Goal: Information Seeking & Learning: Learn about a topic

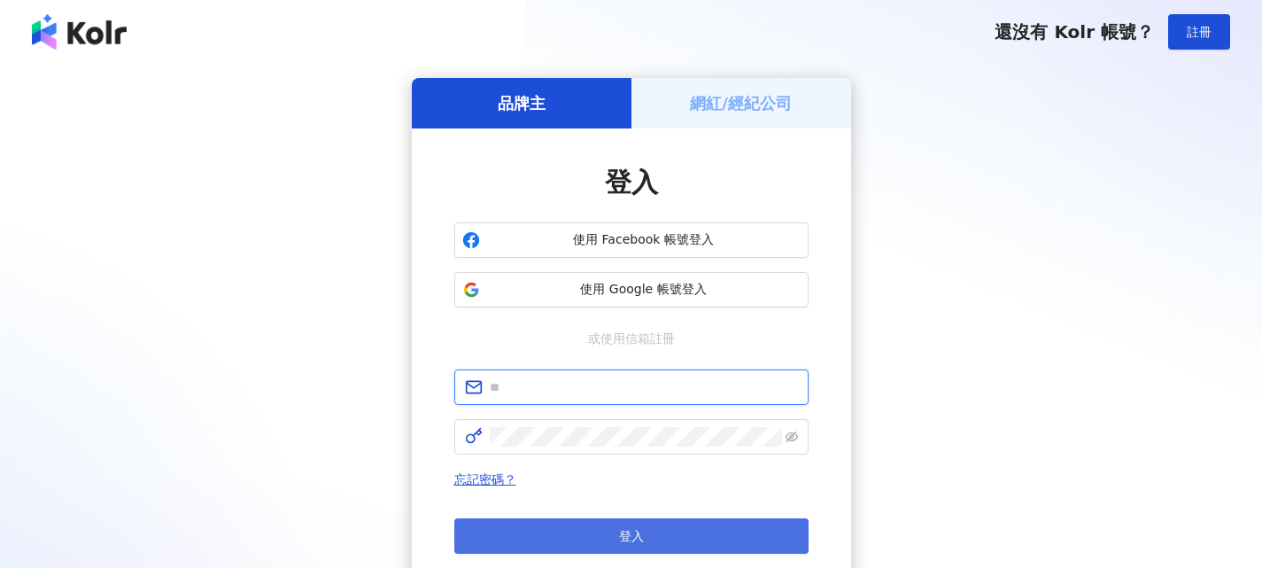
type input "**********"
click at [636, 529] on span "登入" at bounding box center [631, 536] width 25 height 14
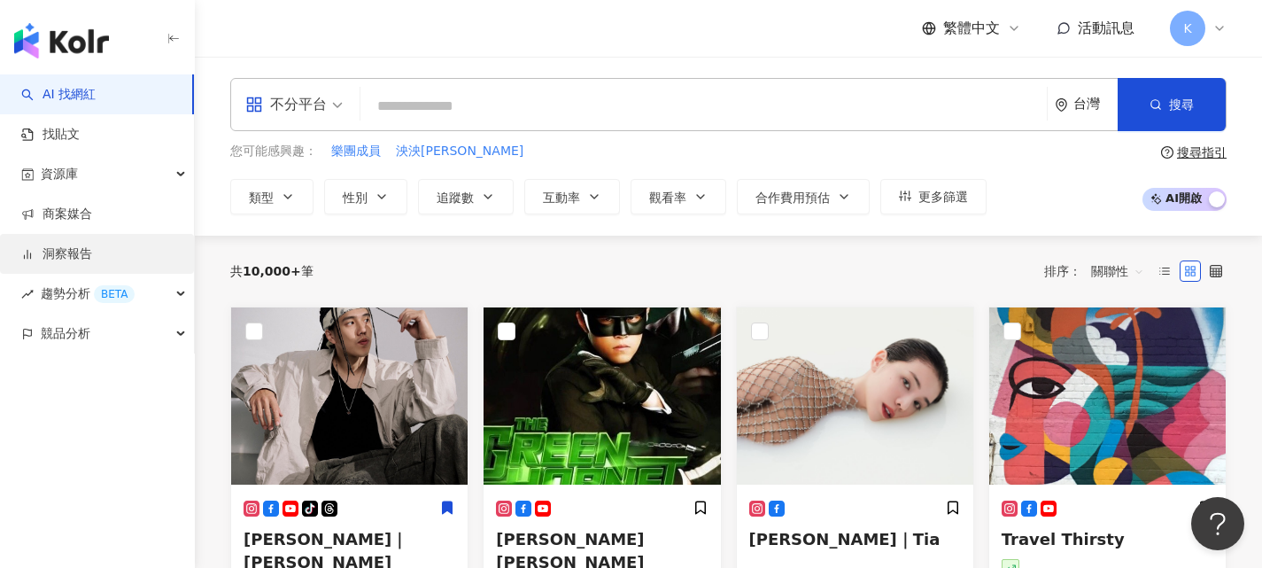
click at [73, 257] on link "洞察報告" at bounding box center [56, 254] width 71 height 18
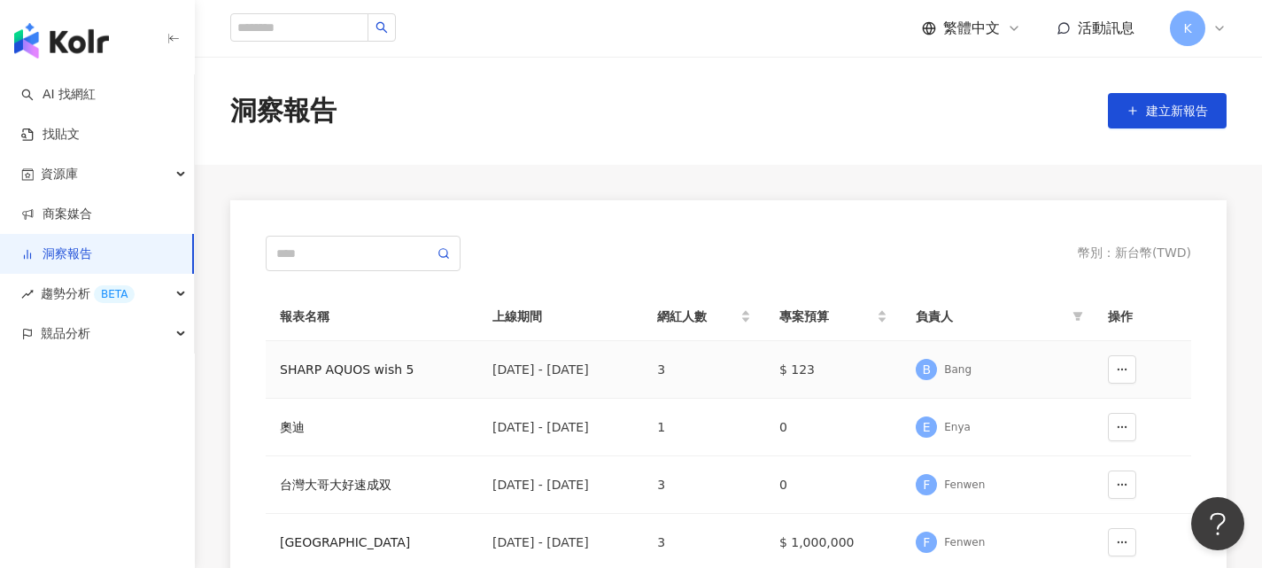
click at [341, 368] on div "SHARP AQUOS wish 5" at bounding box center [372, 369] width 184 height 19
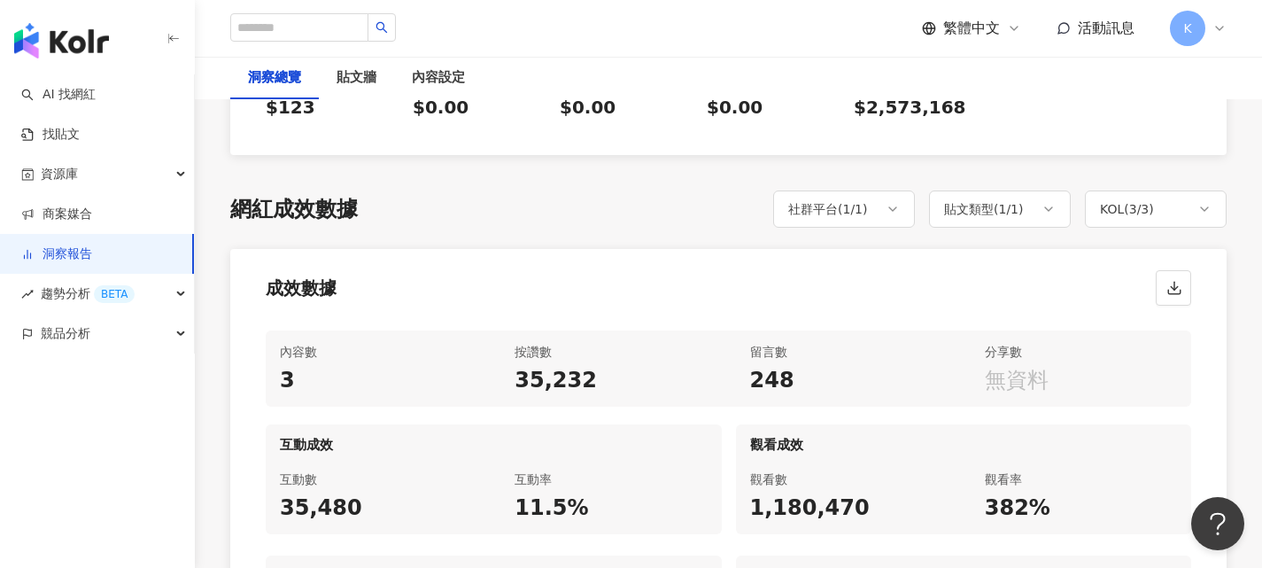
scroll to position [797, 0]
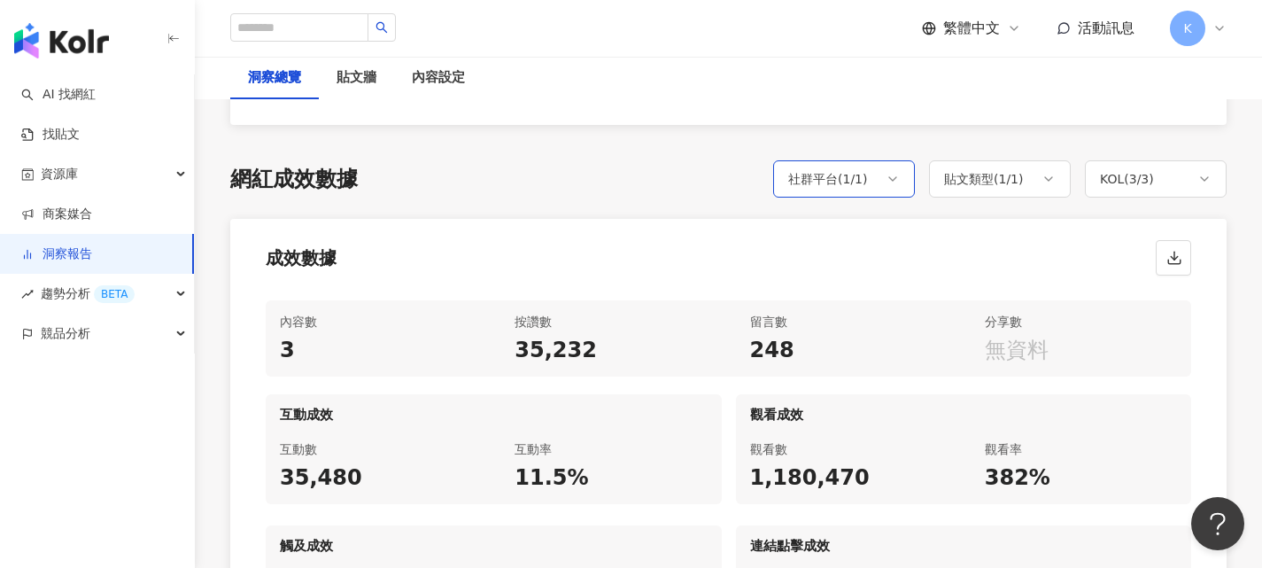
click at [895, 183] on icon at bounding box center [893, 179] width 14 height 14
click at [896, 180] on icon at bounding box center [893, 179] width 14 height 14
click at [1047, 181] on icon at bounding box center [1049, 179] width 14 height 14
click at [1056, 178] on div "貼文類型 ( 1 / 1 )" at bounding box center [1000, 178] width 142 height 37
click at [1181, 182] on div "KOL ( 3 / 3 )" at bounding box center [1156, 178] width 142 height 37
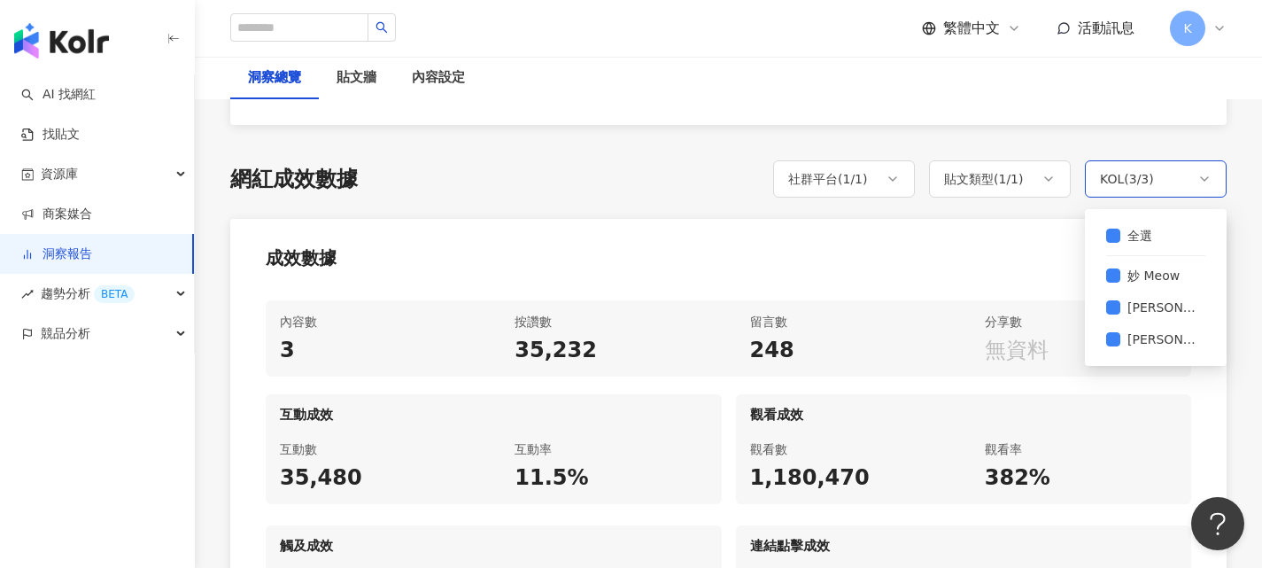
click at [1204, 180] on polyline at bounding box center [1204, 179] width 7 height 4
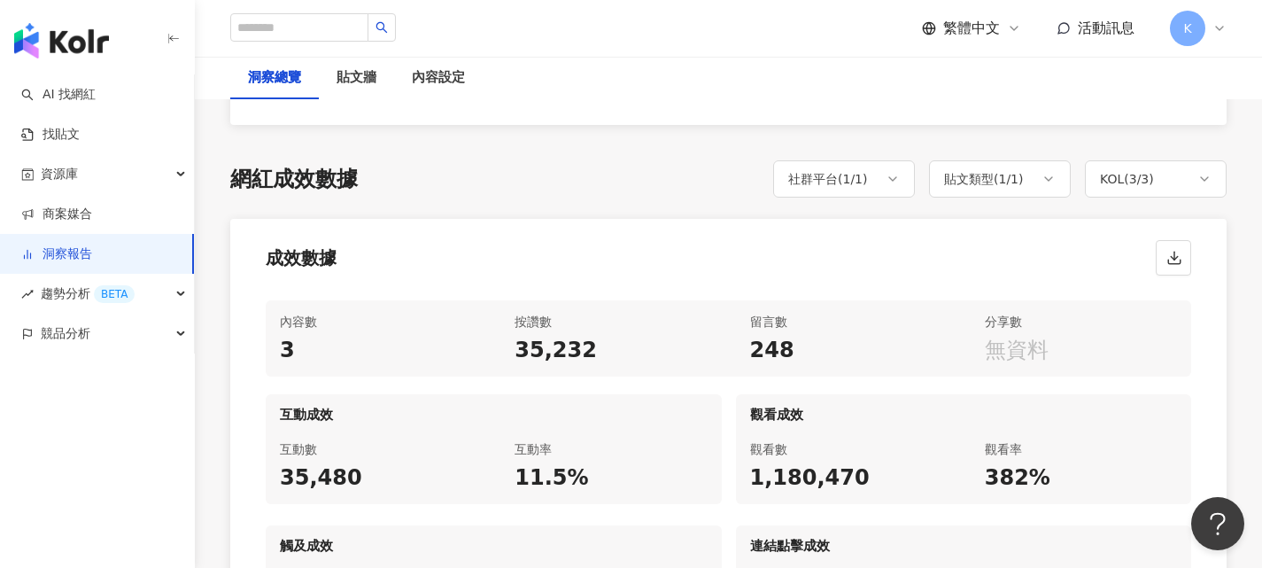
click at [678, 176] on div "網紅成效數據 社群平台 ( 1 / 1 ) 貼文類型 ( 1 / 1 ) KOL ( 3 / 3 ) 全選 Instagram 全選 Reels 全選 妙 M…" at bounding box center [728, 178] width 996 height 37
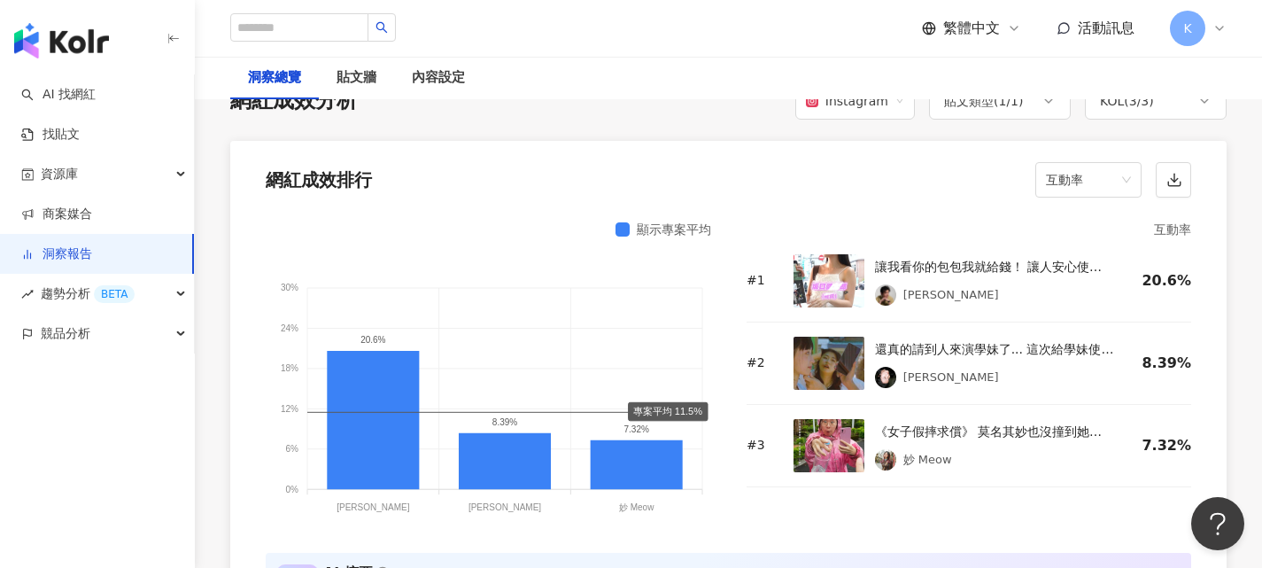
scroll to position [1417, 0]
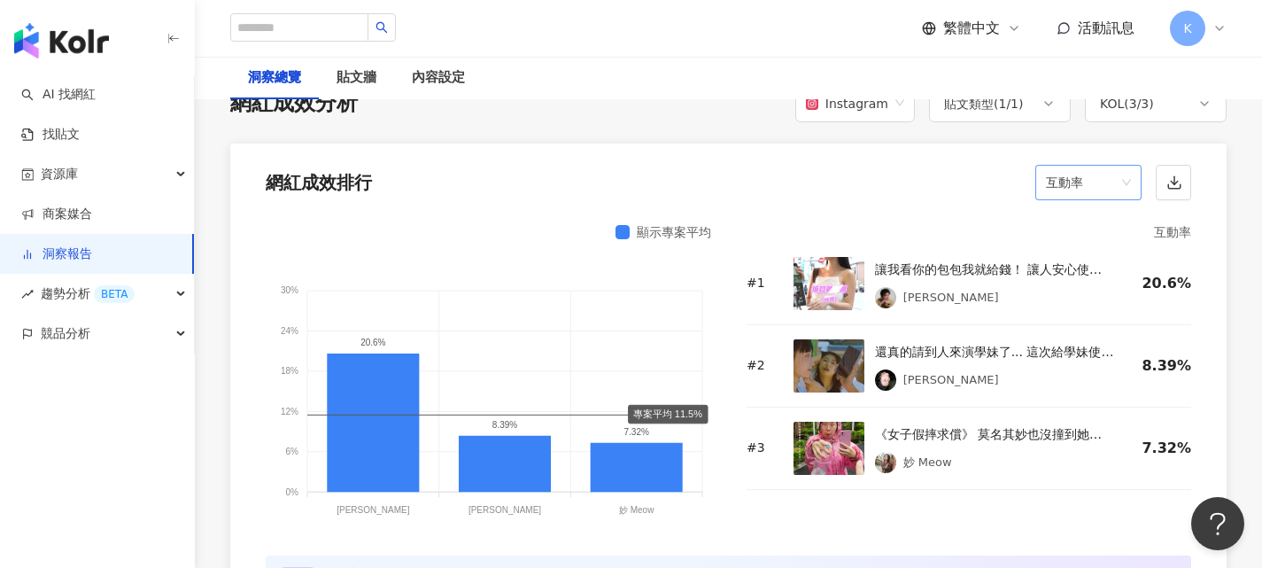
click at [1098, 185] on span "互動率" at bounding box center [1088, 183] width 85 height 34
click at [837, 177] on div "網紅成效排行 互動率" at bounding box center [728, 176] width 996 height 67
click at [1173, 184] on icon "button" at bounding box center [1174, 182] width 16 height 16
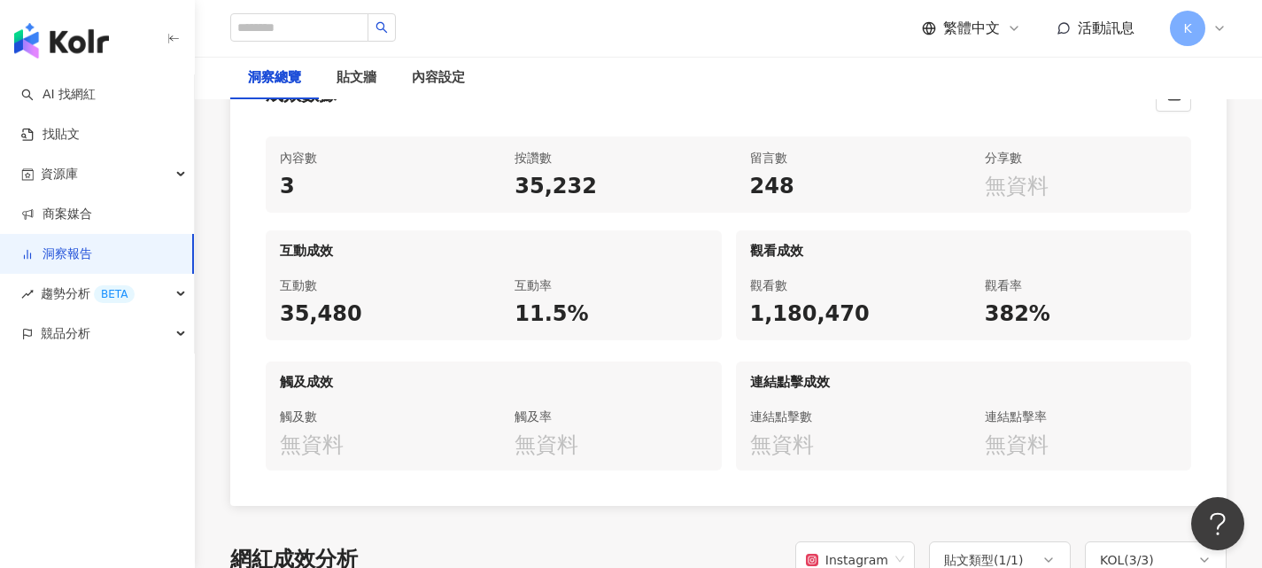
scroll to position [965, 0]
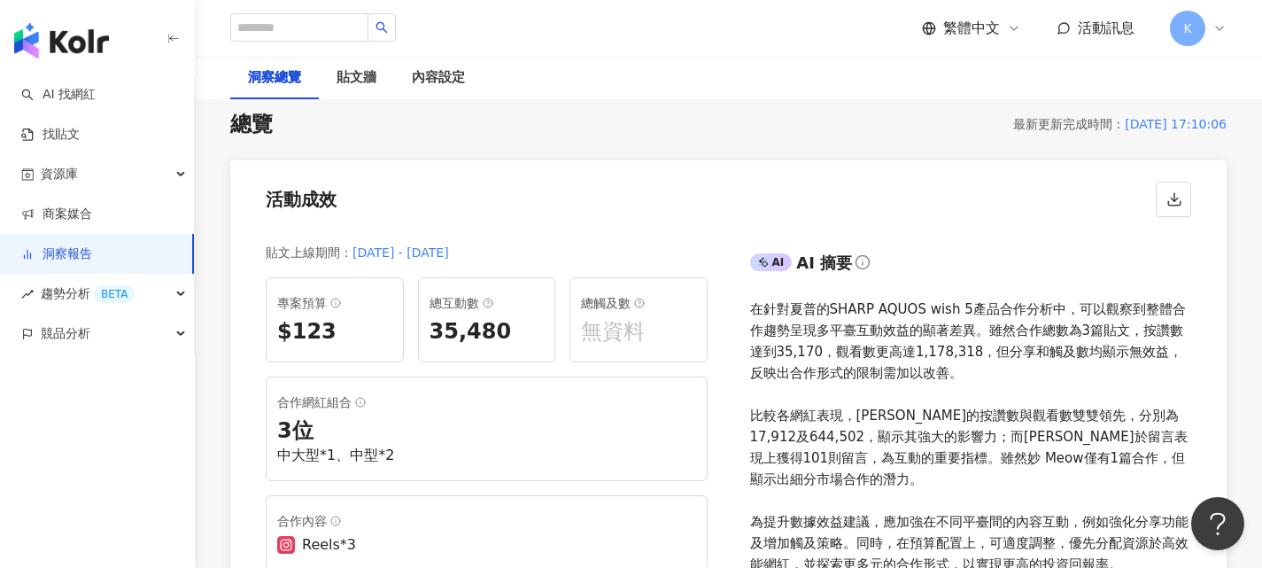
scroll to position [89, 0]
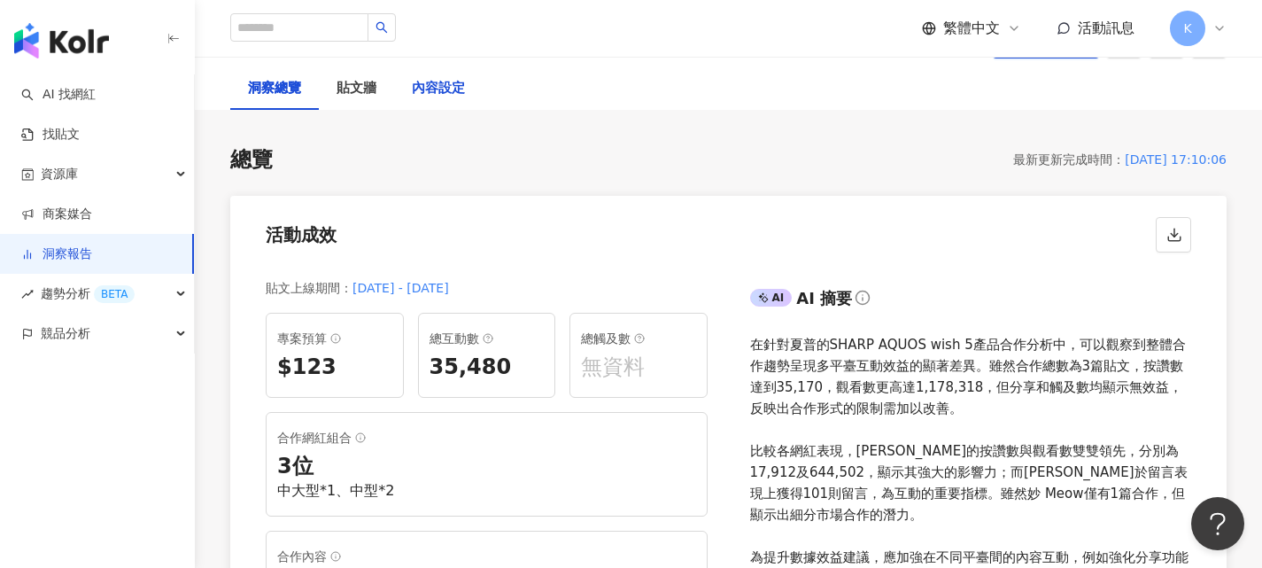
click at [447, 97] on div "內容設定" at bounding box center [438, 88] width 53 height 21
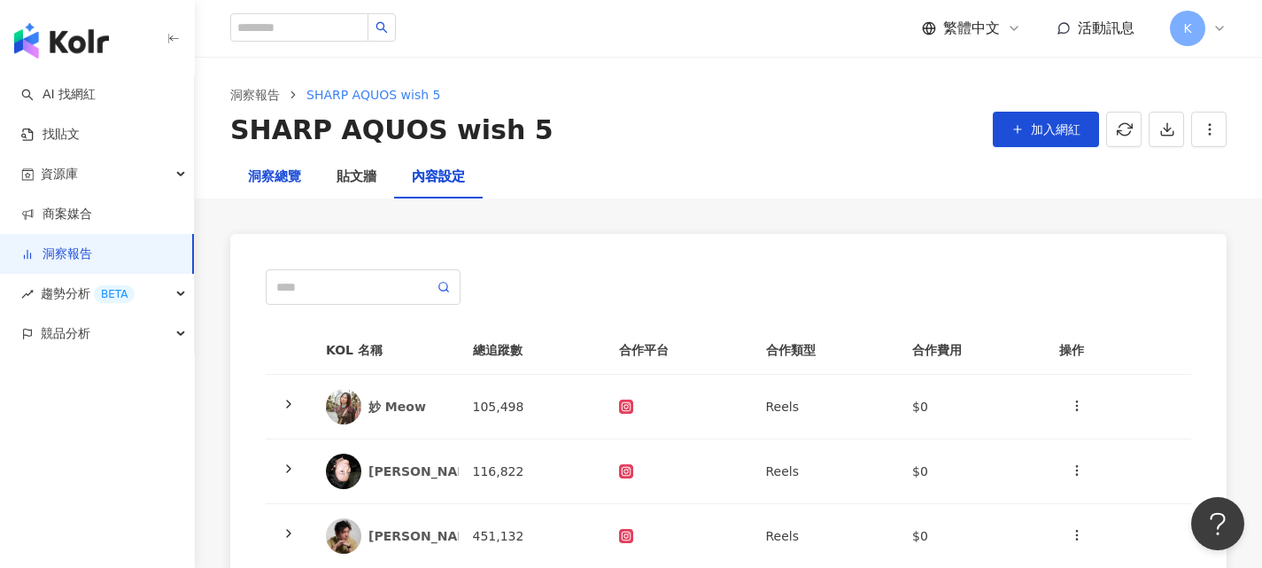
click at [292, 185] on div "洞察總覽" at bounding box center [274, 177] width 53 height 21
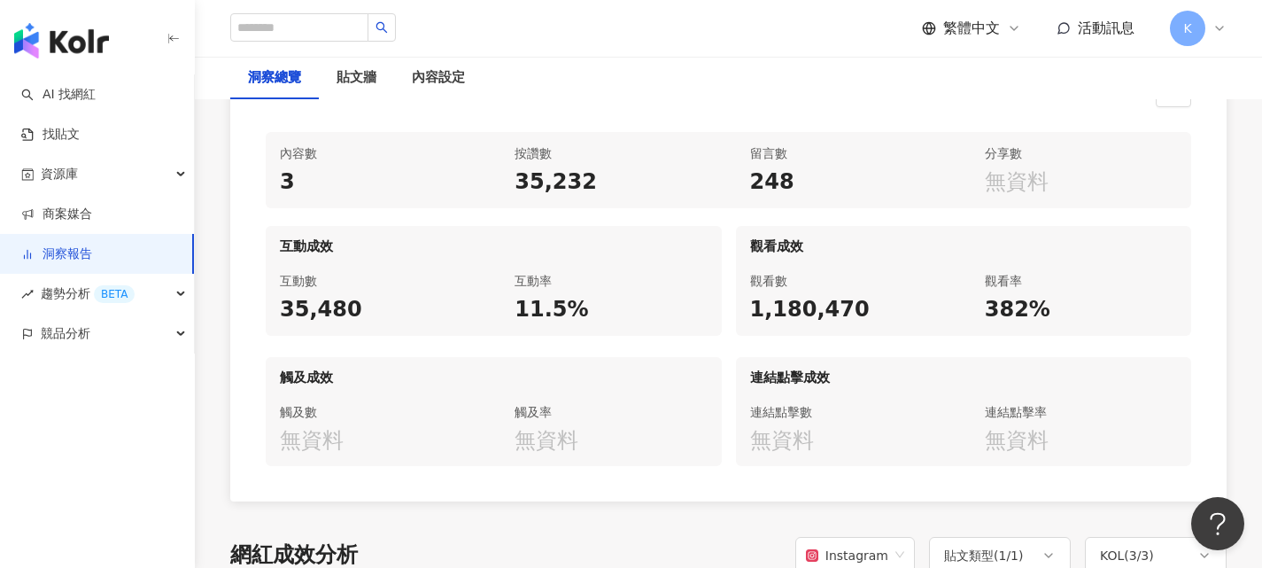
scroll to position [974, 0]
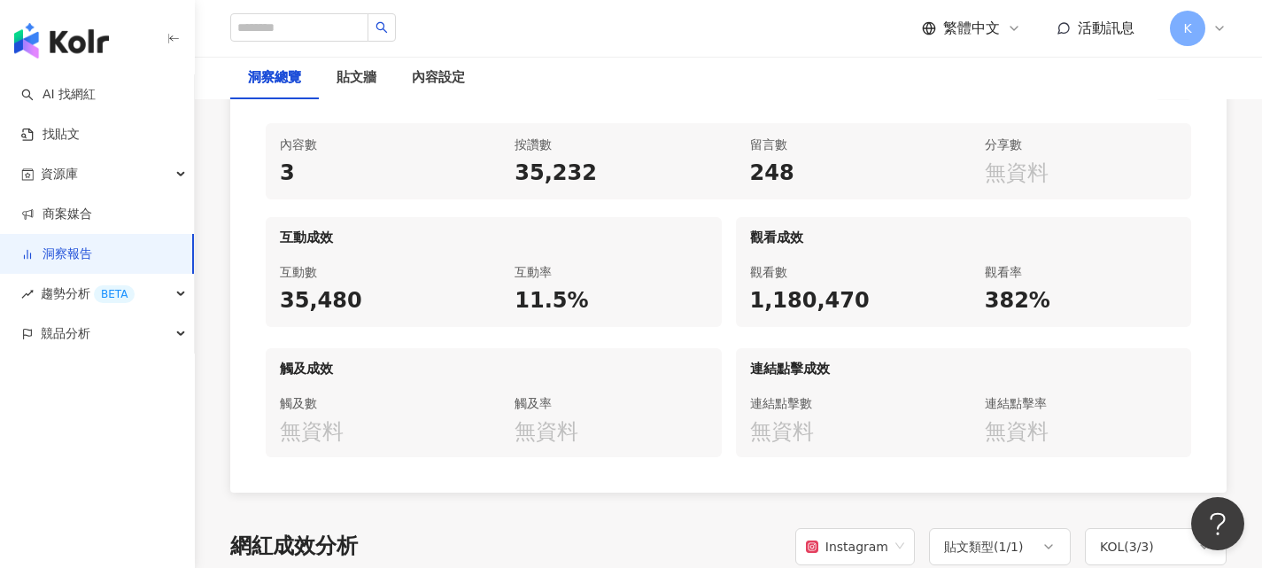
click at [1210, 267] on div "內容數 3 按讚數 35,232 留言數 248 分享數 無資料 互動成效 互動數 35,480 互動率 11.5% 觀看成效 觀看數 1,180,470 觀…" at bounding box center [728, 300] width 996 height 383
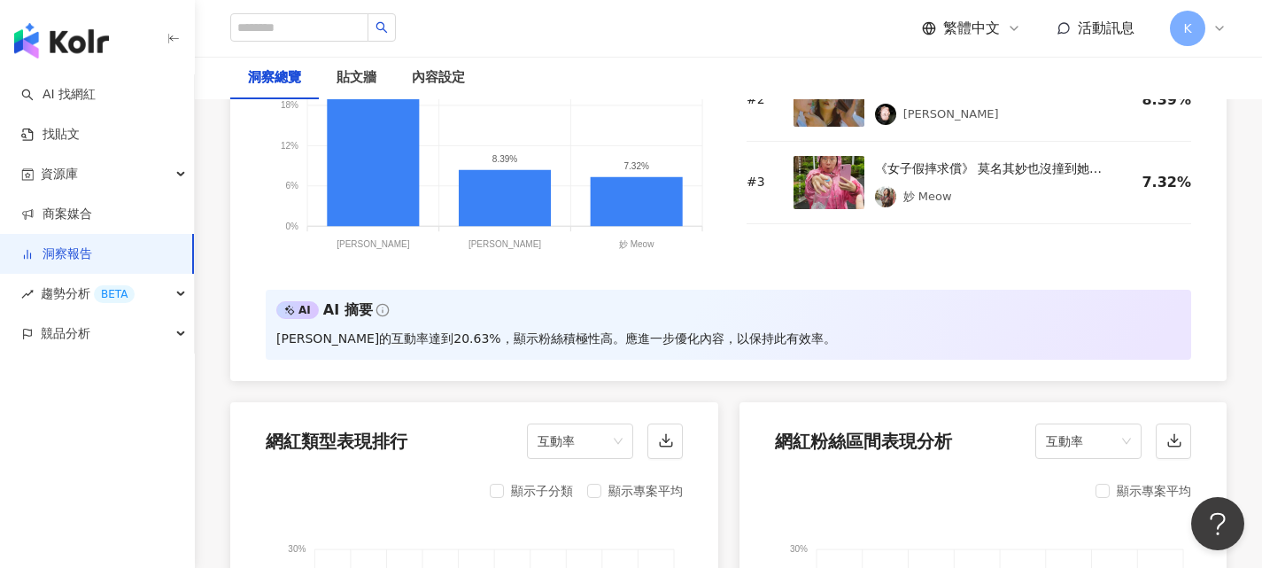
scroll to position [1417, 0]
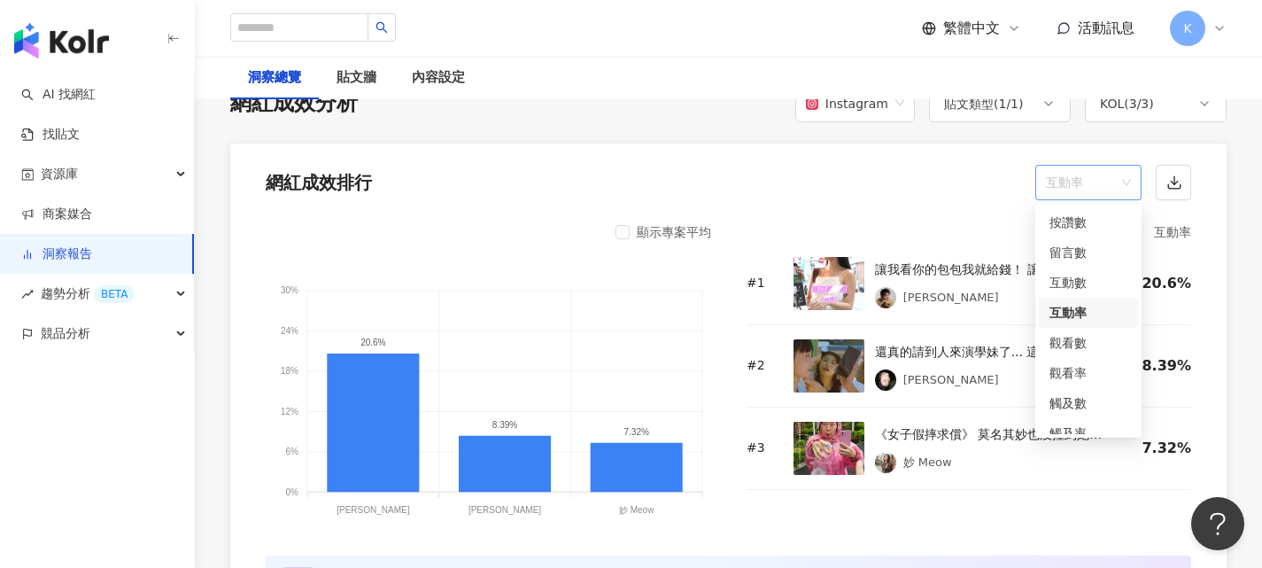
click at [1126, 191] on span "互動率" at bounding box center [1088, 183] width 85 height 34
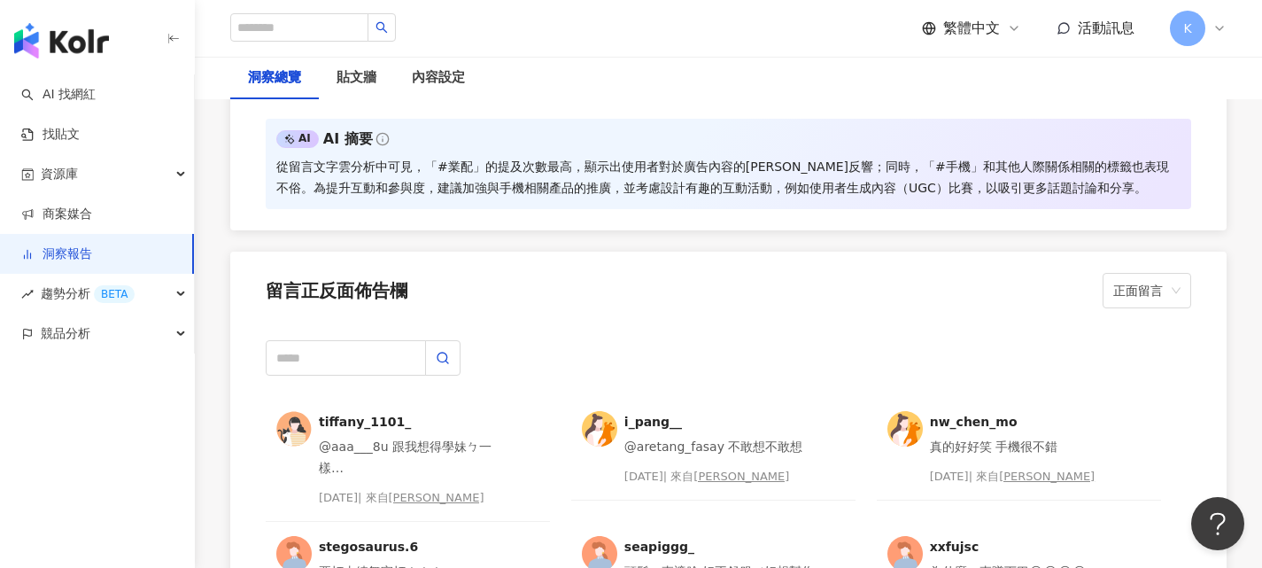
scroll to position [4340, 0]
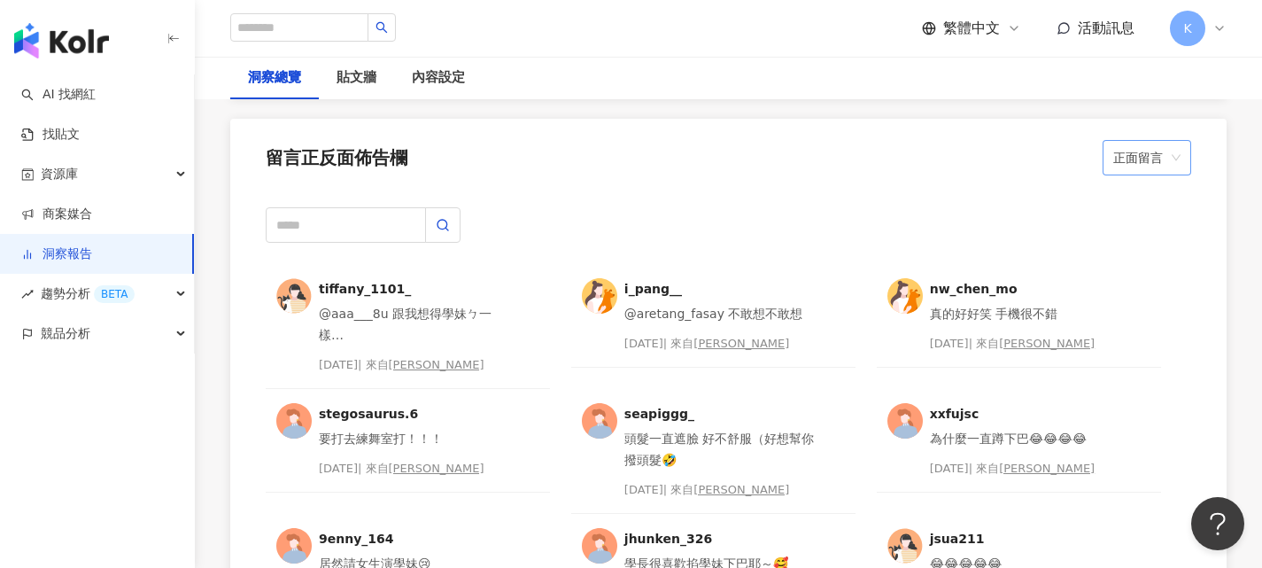
click at [1173, 144] on span "正面留言" at bounding box center [1146, 158] width 67 height 34
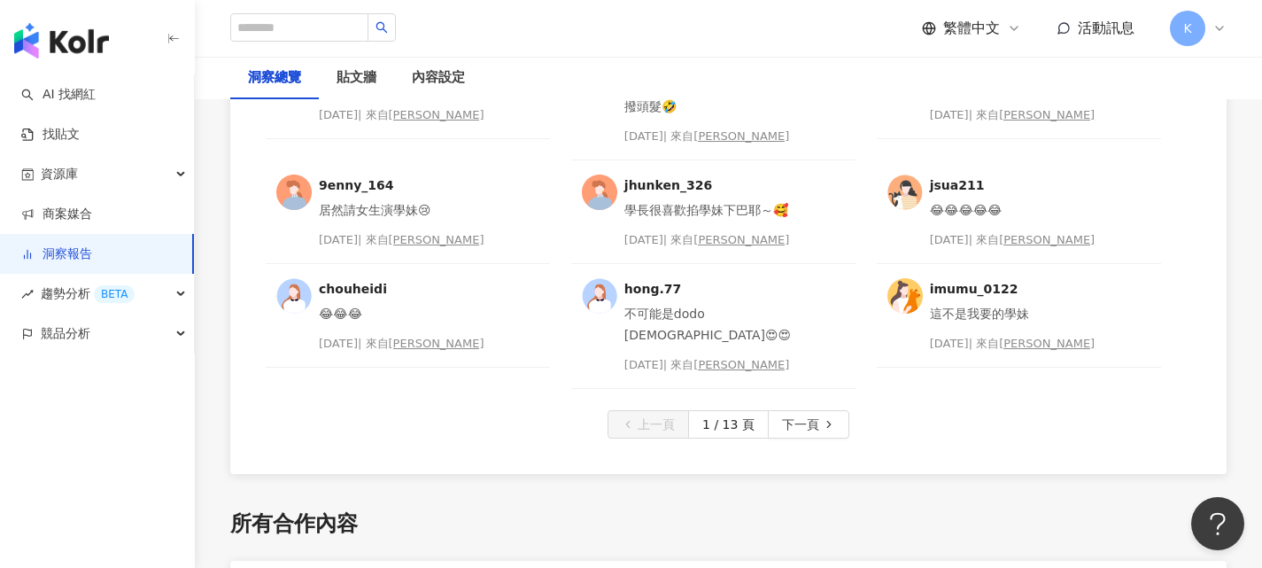
scroll to position [4694, 0]
click at [799, 410] on span "下一頁" at bounding box center [800, 424] width 37 height 28
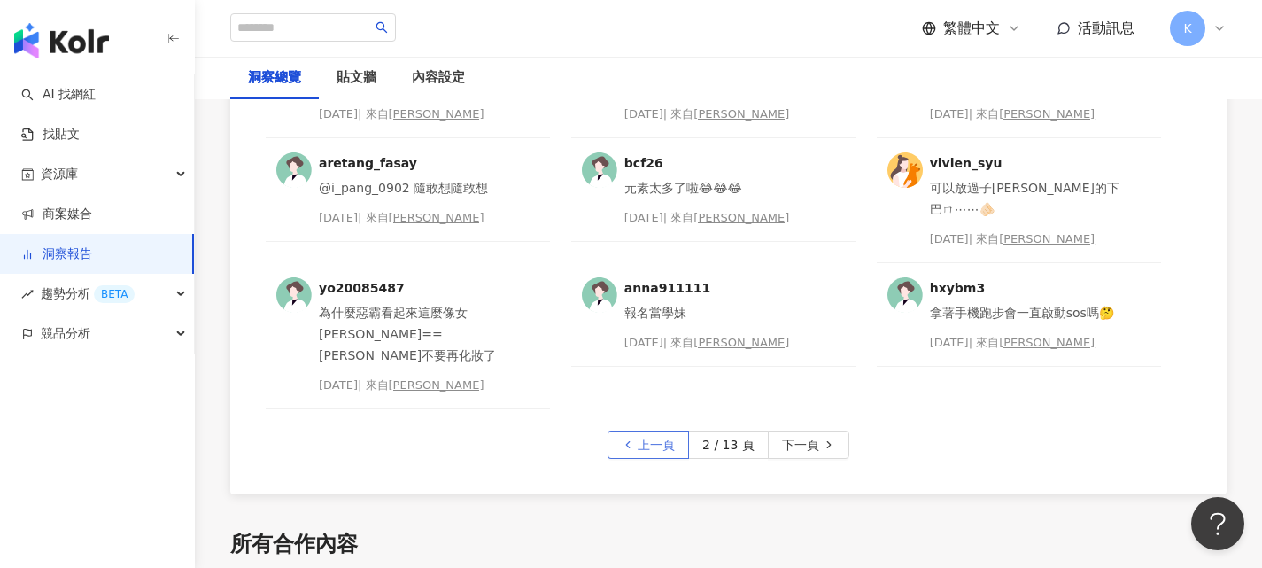
click at [659, 431] on span "上一頁" at bounding box center [656, 445] width 37 height 28
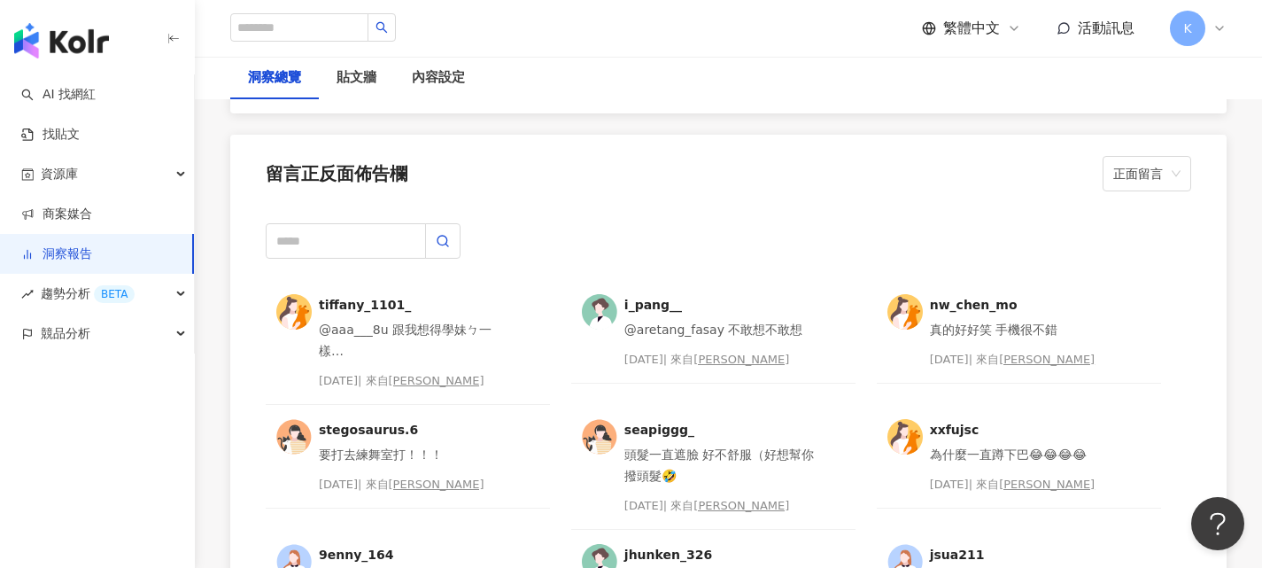
scroll to position [4251, 0]
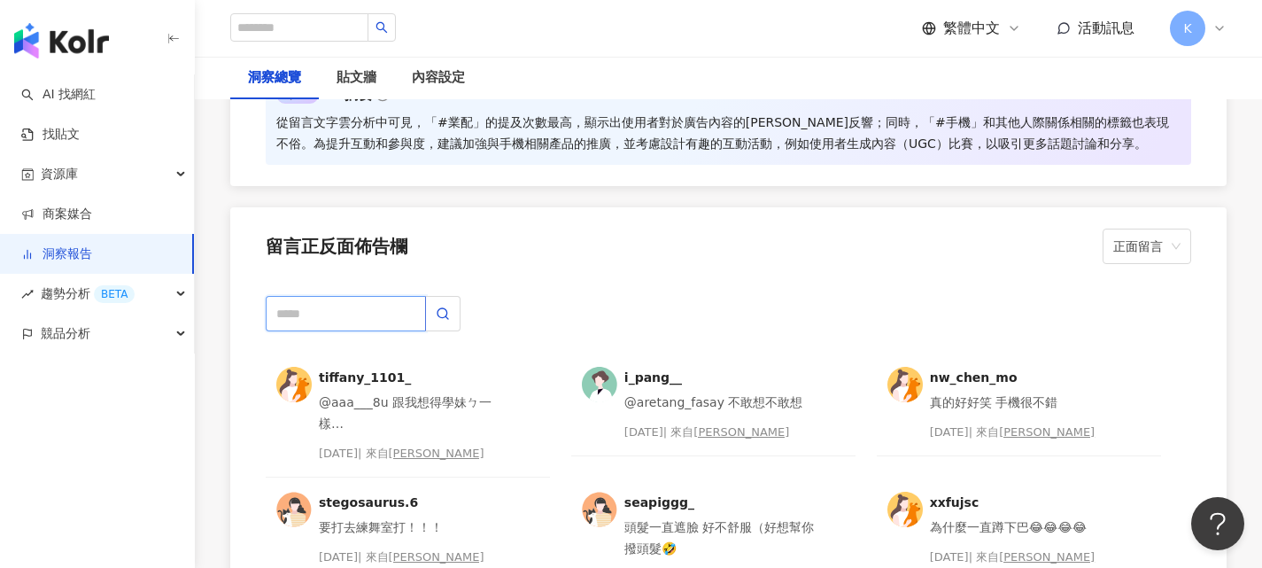
click at [403, 314] on input "text" at bounding box center [346, 313] width 160 height 35
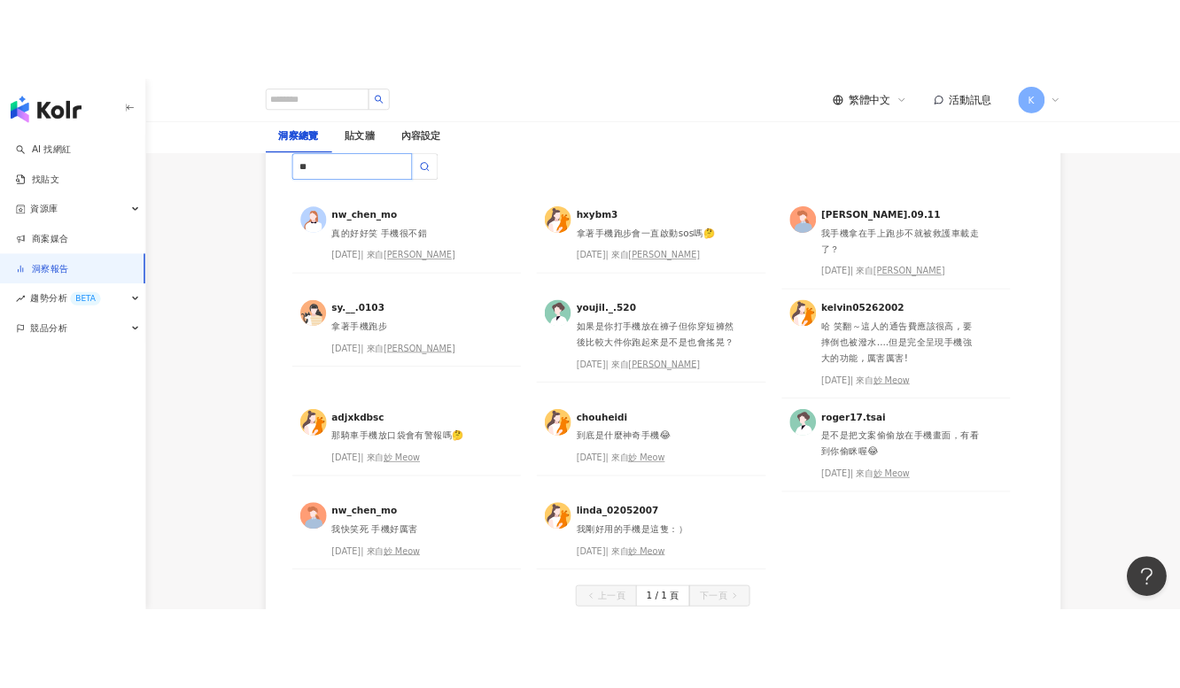
scroll to position [4395, 0]
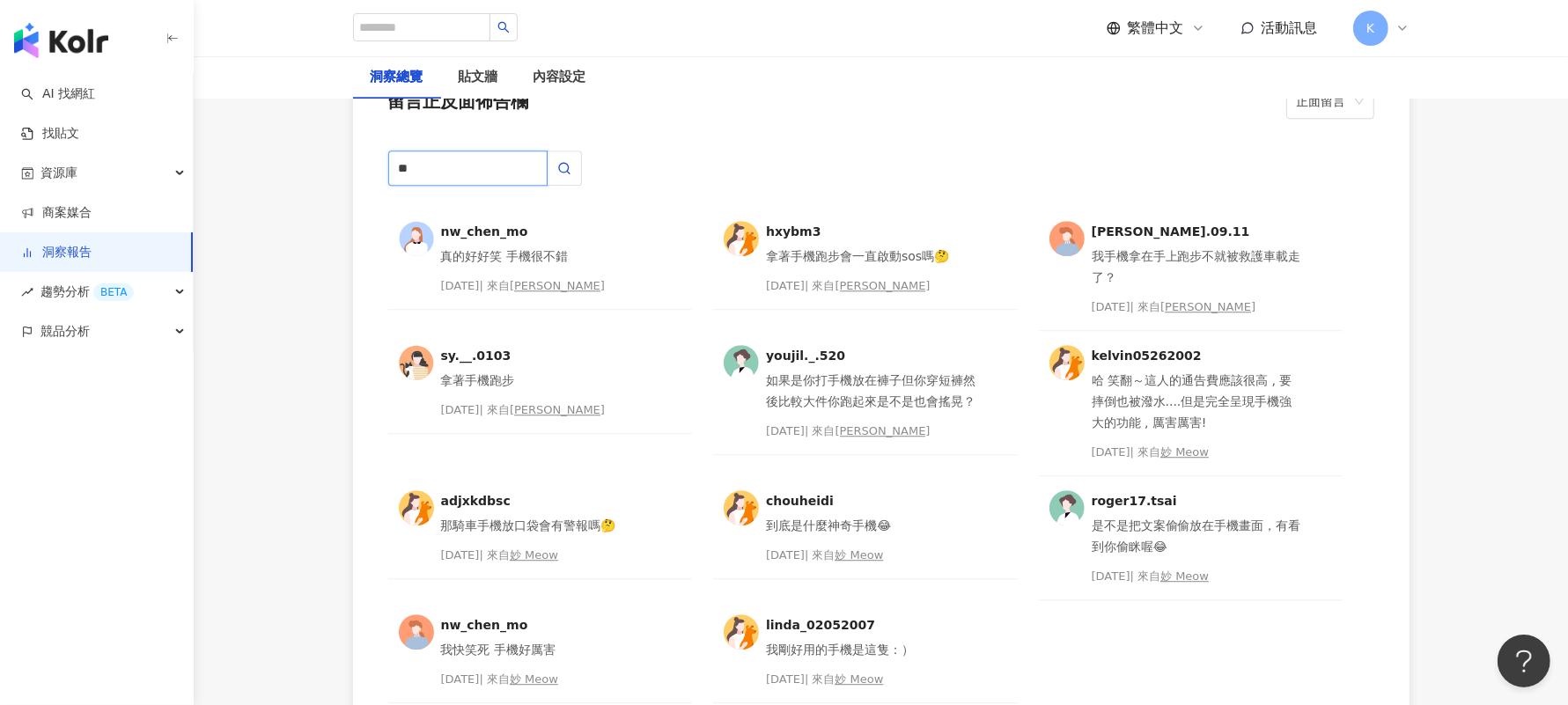
drag, startPoint x: 460, startPoint y: 145, endPoint x: 333, endPoint y: 135, distance: 127.4
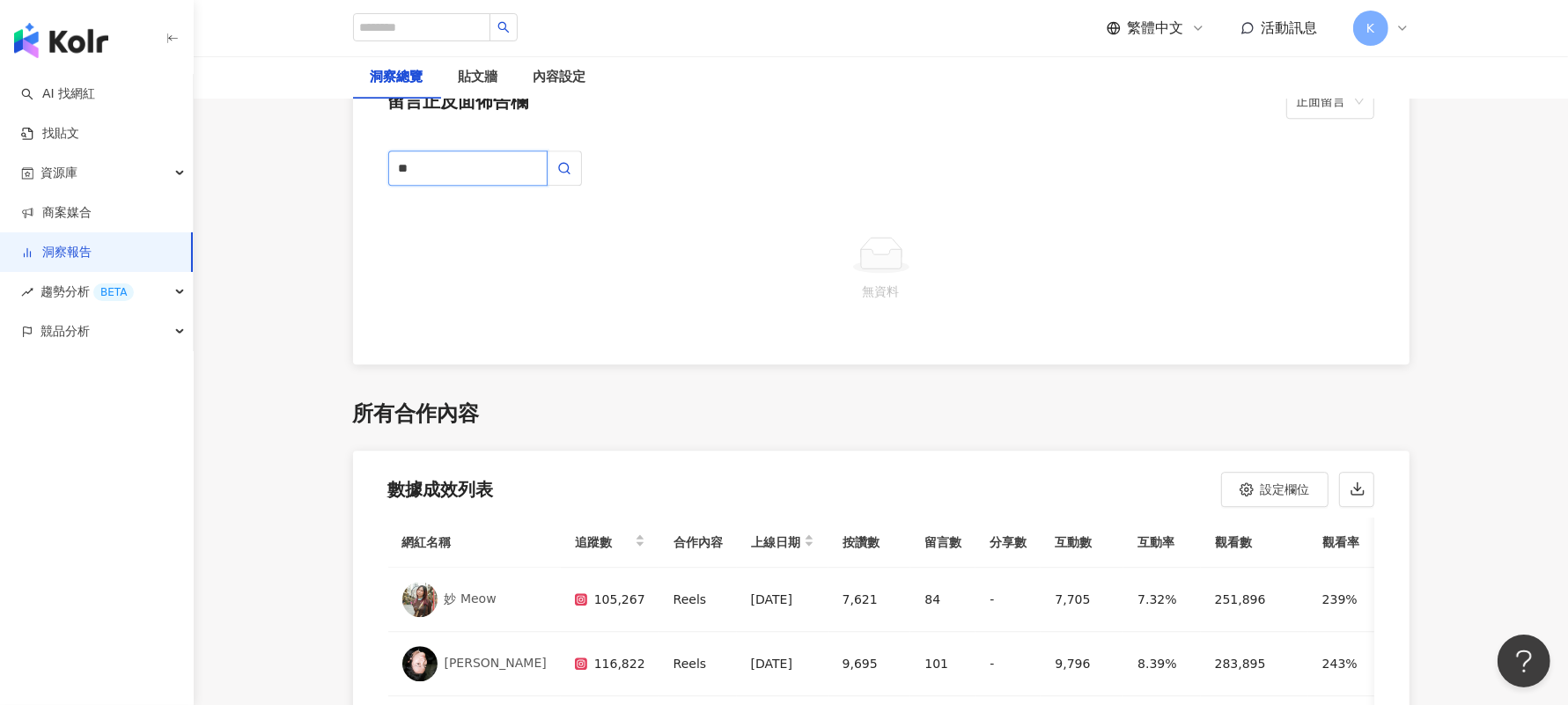
drag, startPoint x: 506, startPoint y: 135, endPoint x: 299, endPoint y: 118, distance: 207.7
click at [560, 161] on icon "button" at bounding box center [565, 168] width 14 height 14
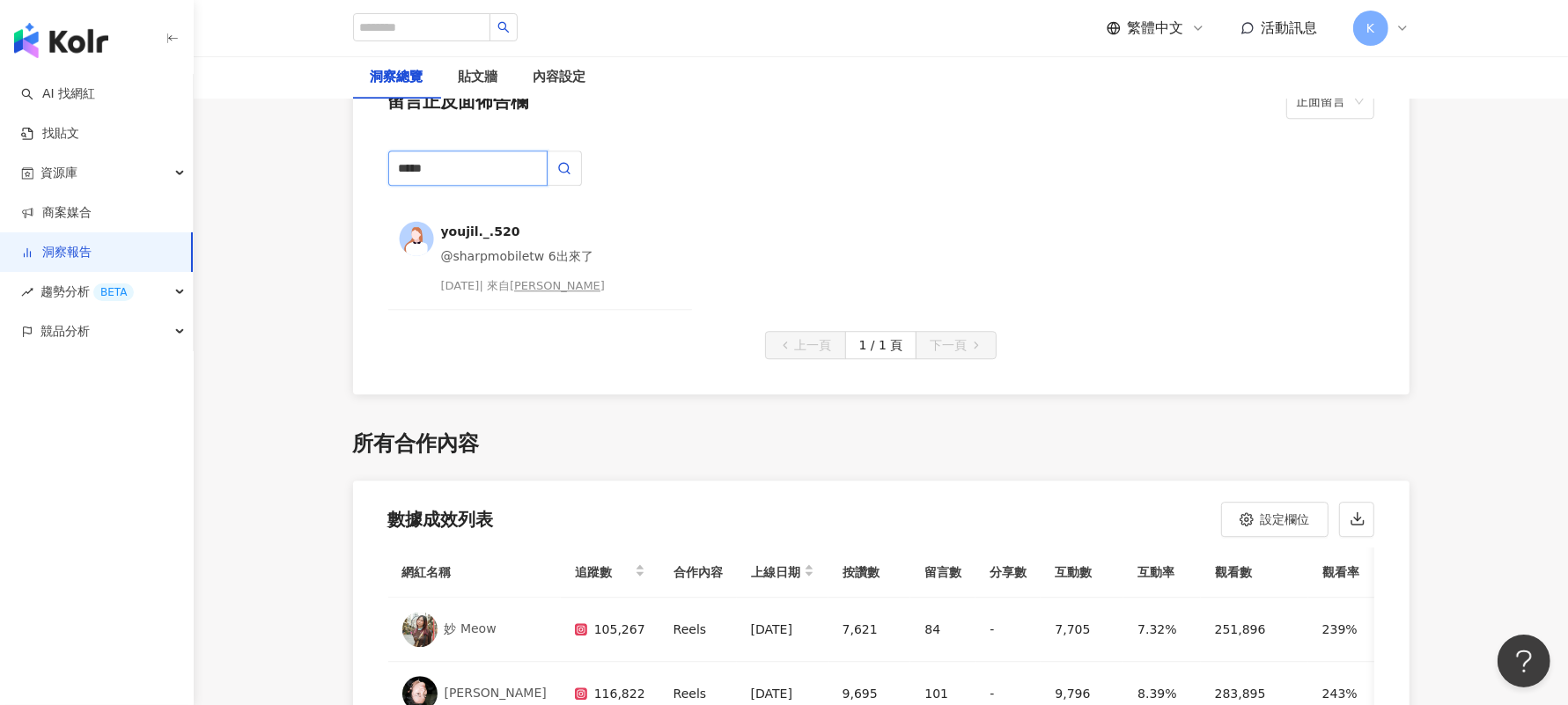
drag, startPoint x: 465, startPoint y: 135, endPoint x: 331, endPoint y: 135, distance: 134.0
type input "*"
type input "**"
